Goal: Task Accomplishment & Management: Manage account settings

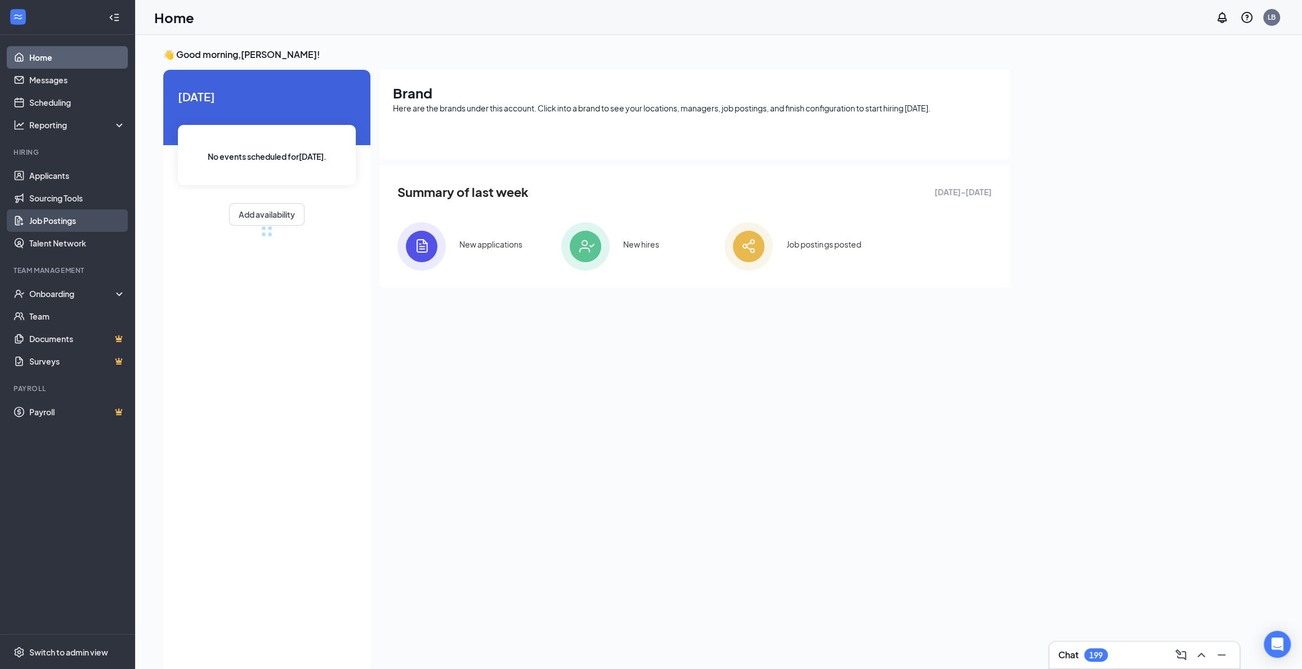
click at [55, 227] on link "Job Postings" at bounding box center [77, 220] width 96 height 23
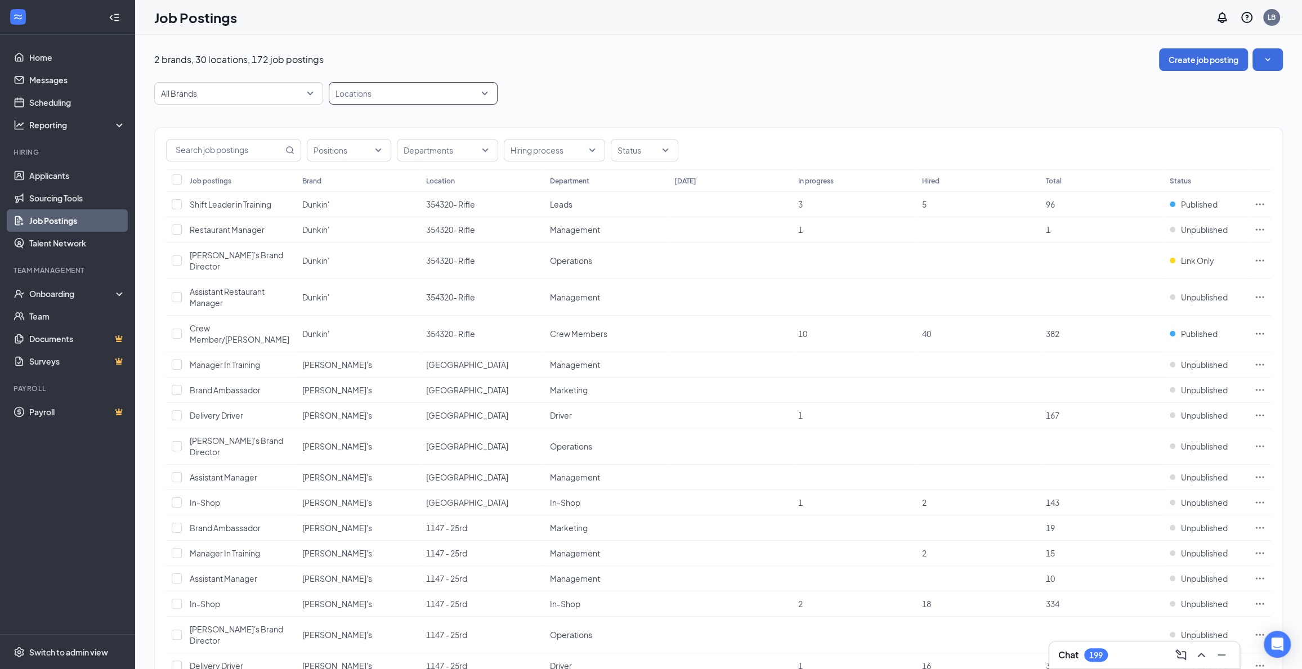
click at [438, 97] on div at bounding box center [408, 93] width 152 height 18
type input "968"
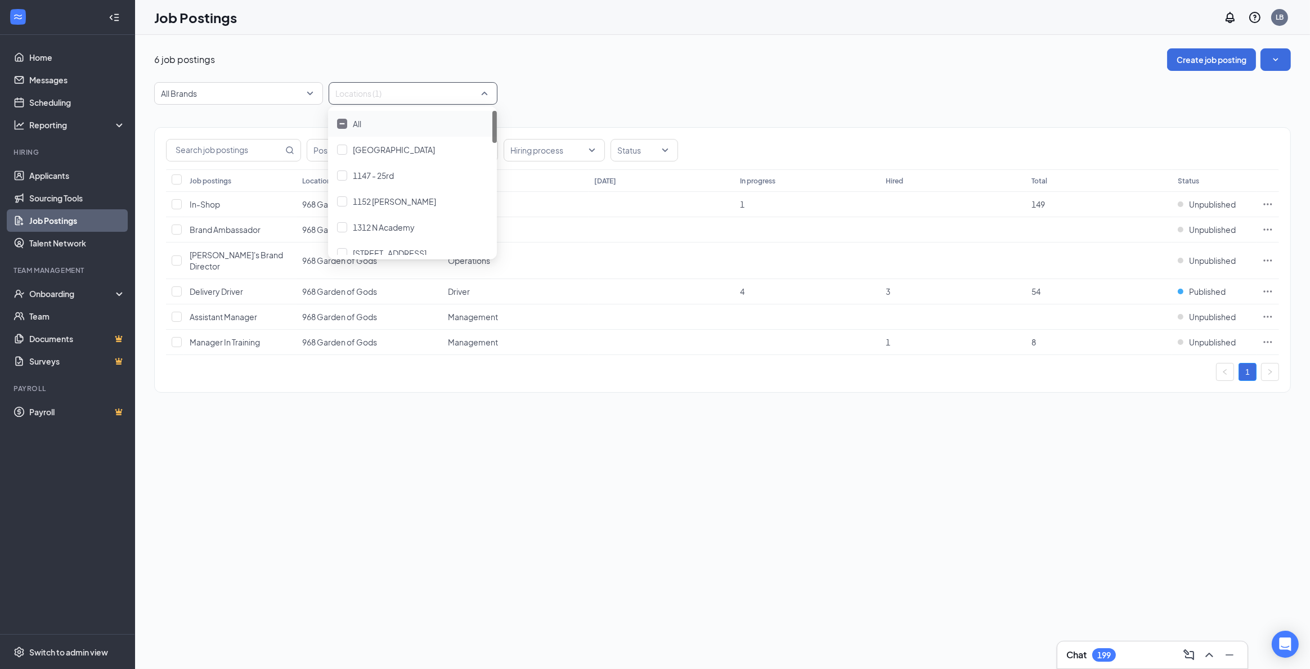
click at [644, 90] on div "All Brands Locations (1)" at bounding box center [722, 93] width 1137 height 23
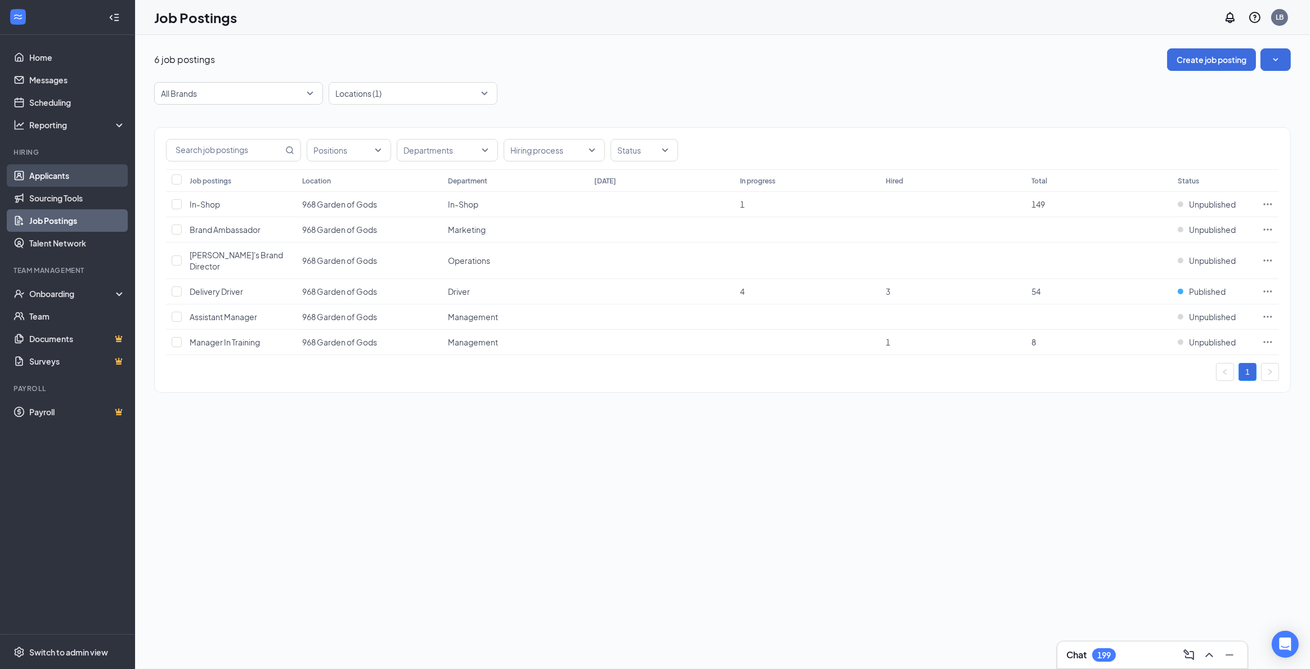
click at [43, 178] on link "Applicants" at bounding box center [77, 175] width 96 height 23
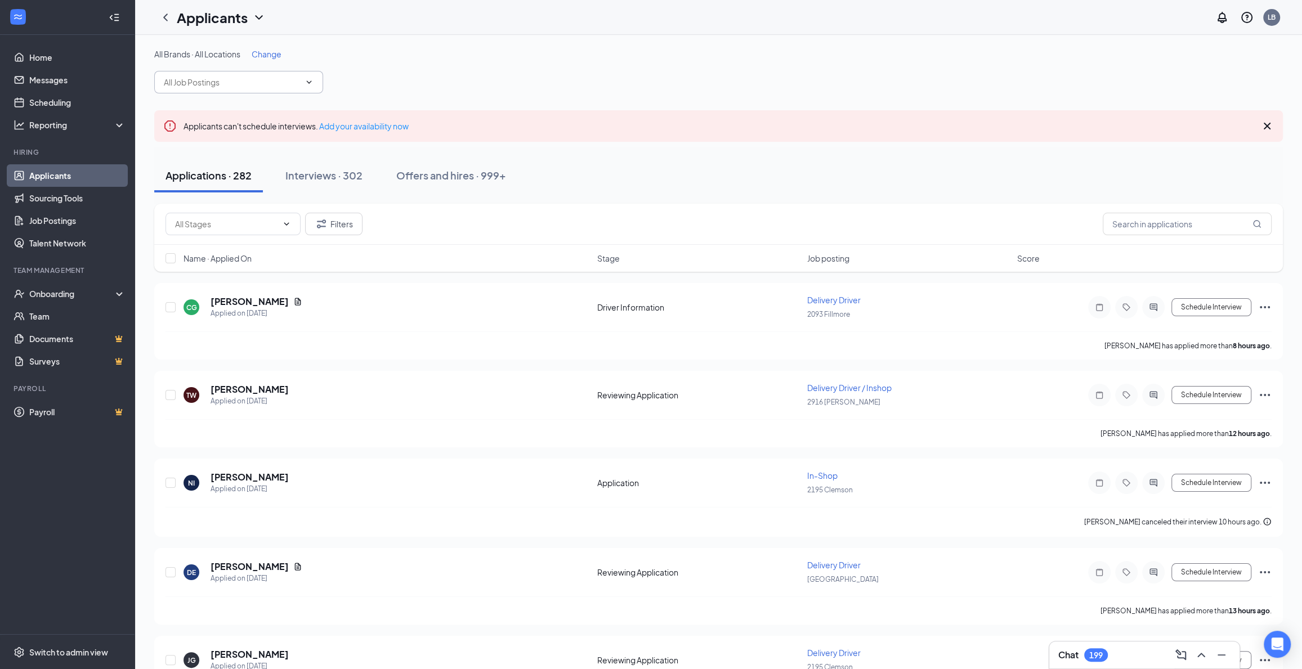
click at [294, 80] on input "text" at bounding box center [232, 82] width 136 height 12
drag, startPoint x: 192, startPoint y: 82, endPoint x: 67, endPoint y: 55, distance: 128.0
click at [61, 57] on div "Home Messages Scheduling Reporting Hiring Applicants Sourcing Tools Job Posting…" at bounding box center [651, 582] width 1302 height 1165
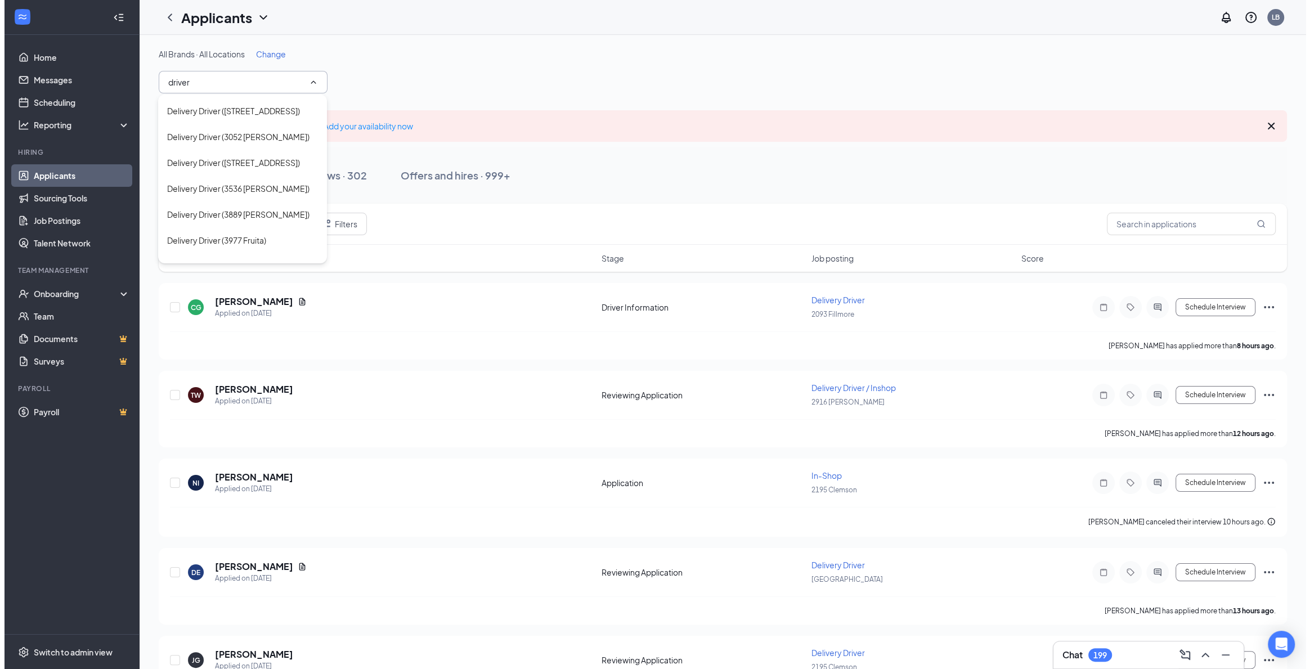
scroll to position [580, 0]
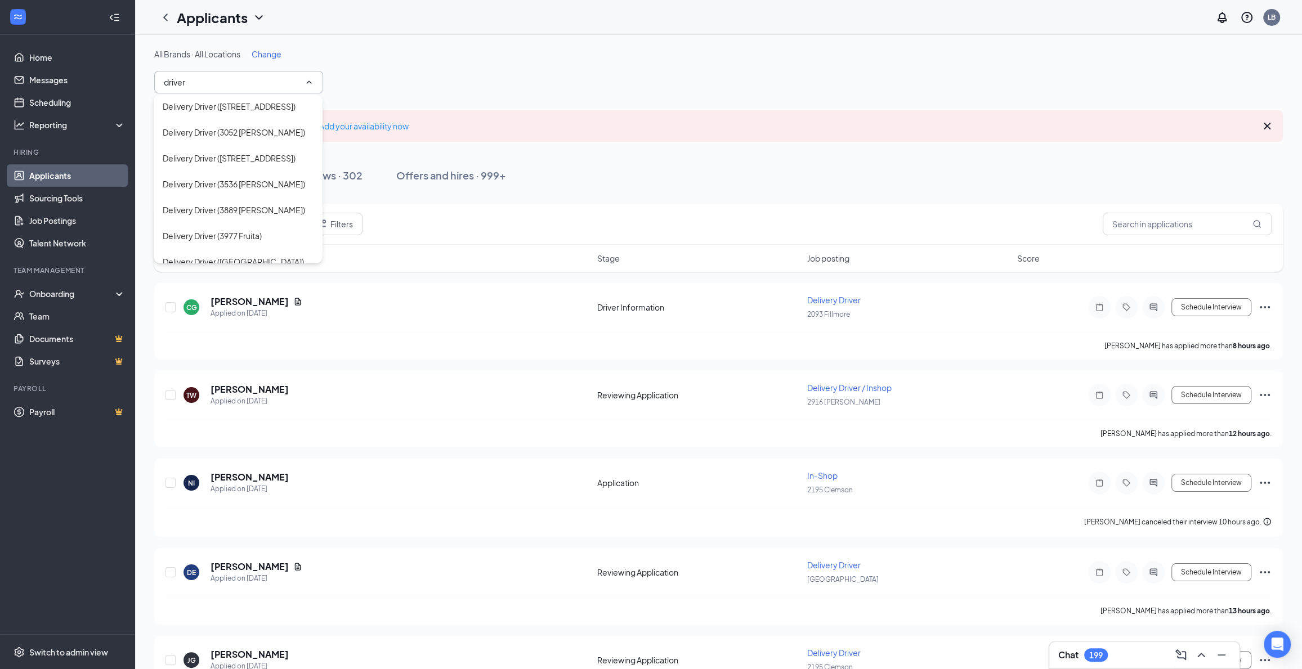
click at [268, 307] on div "Delivery Driver (968 Garden of Gods)" at bounding box center [230, 313] width 134 height 12
type input "Delivery Driver (968 Garden of Gods)"
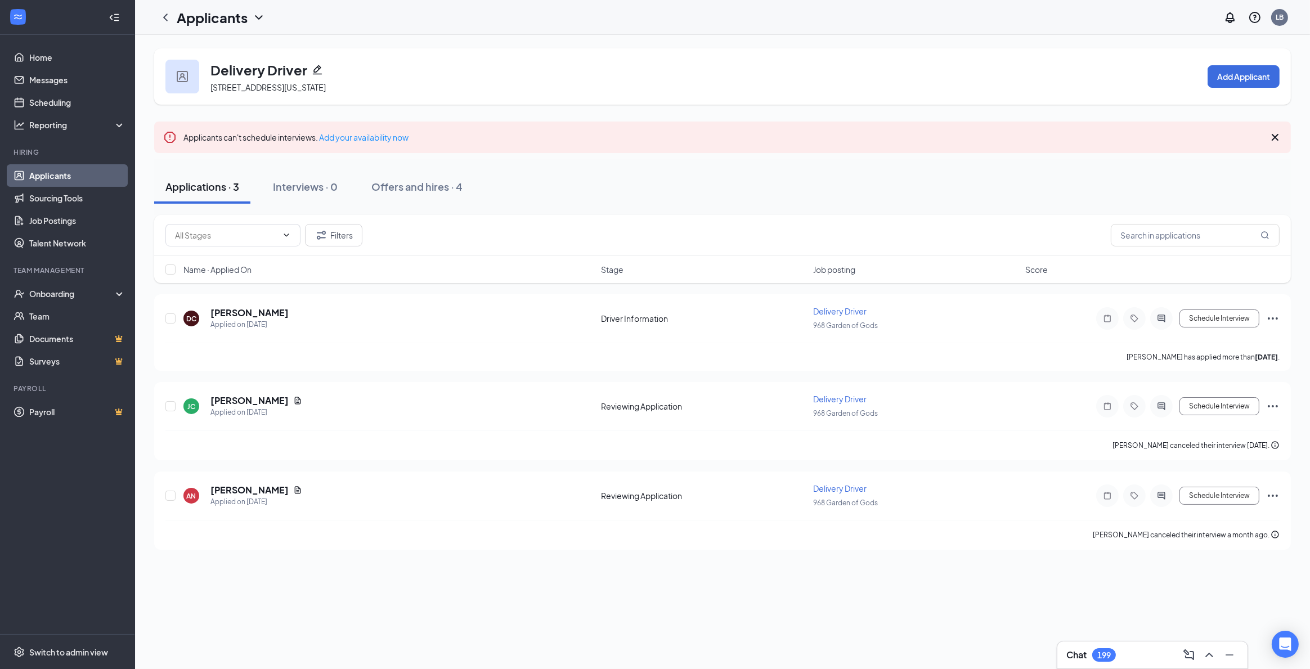
click at [683, 131] on div "Applicants can't schedule interviews. Add your availability now" at bounding box center [722, 138] width 1137 height 32
